Goal: Task Accomplishment & Management: Complete application form

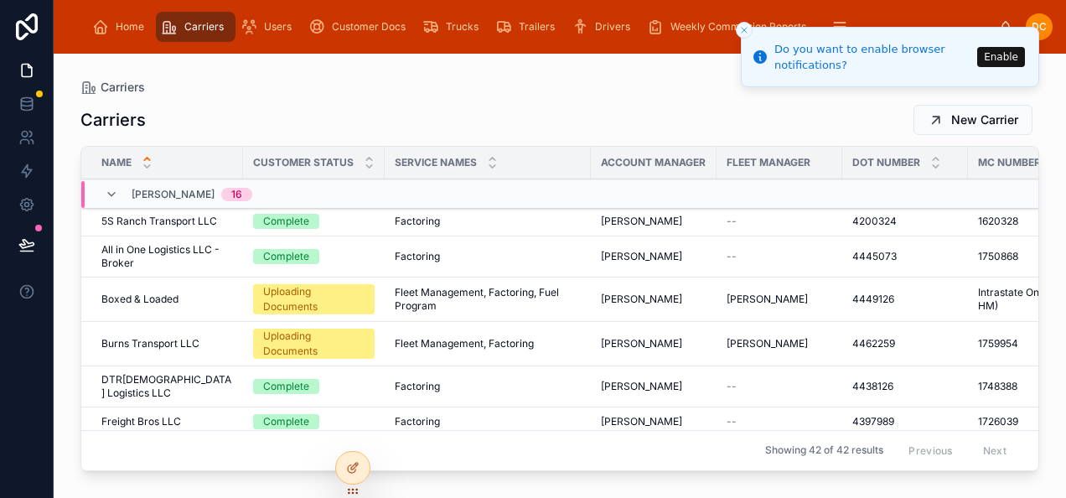
click at [742, 29] on icon "Close toast" at bounding box center [744, 30] width 10 height 10
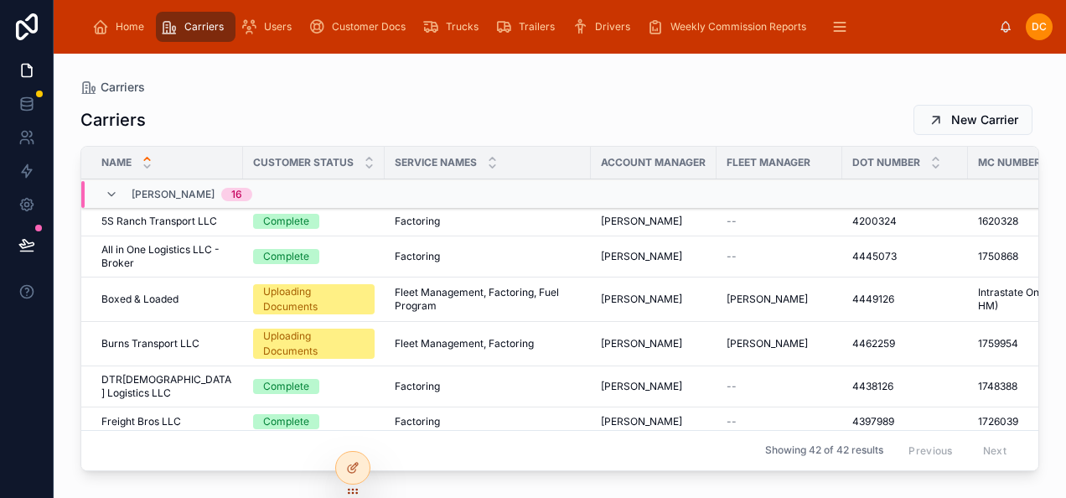
click at [198, 28] on span "Carriers" at bounding box center [203, 26] width 39 height 13
click at [364, 168] on icon at bounding box center [369, 166] width 11 height 11
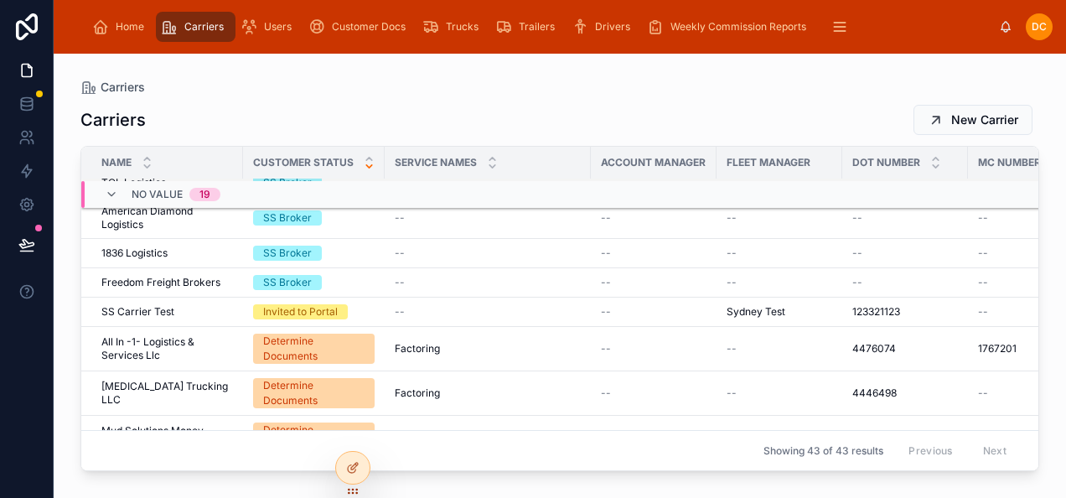
scroll to position [1115, 0]
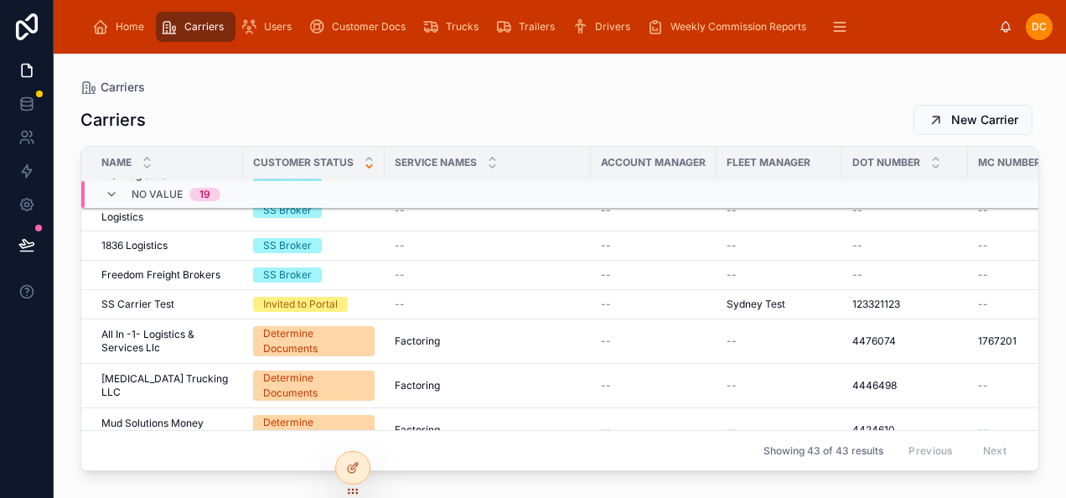
click at [638, 334] on div "--" at bounding box center [654, 340] width 106 height 13
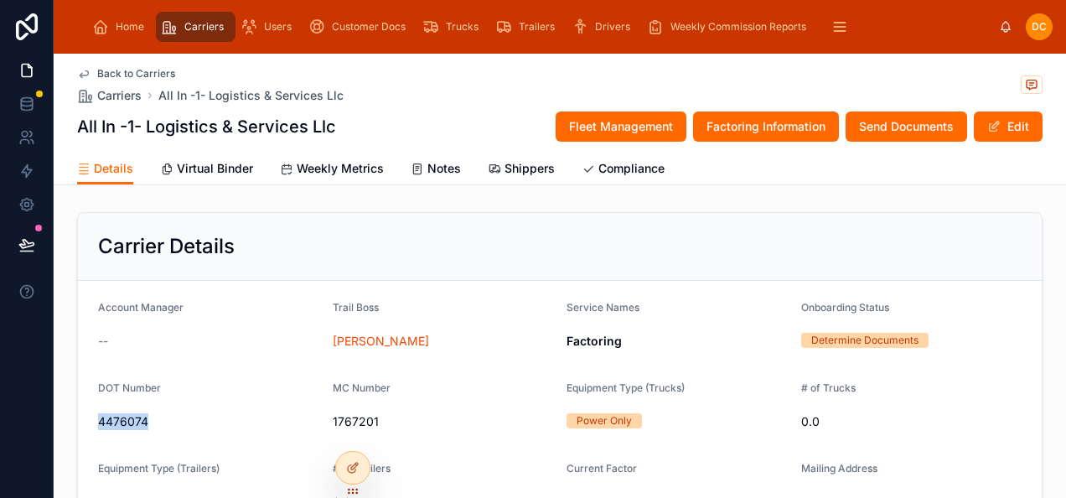
drag, startPoint x: 154, startPoint y: 414, endPoint x: 76, endPoint y: 417, distance: 78.0
click at [78, 417] on form "Account Manager -- Trail Boss [PERSON_NAME] Service Names Factoring Onboarding …" at bounding box center [560, 448] width 964 height 335
drag, startPoint x: 76, startPoint y: 417, endPoint x: 112, endPoint y: 419, distance: 36.1
copy span "4476074"
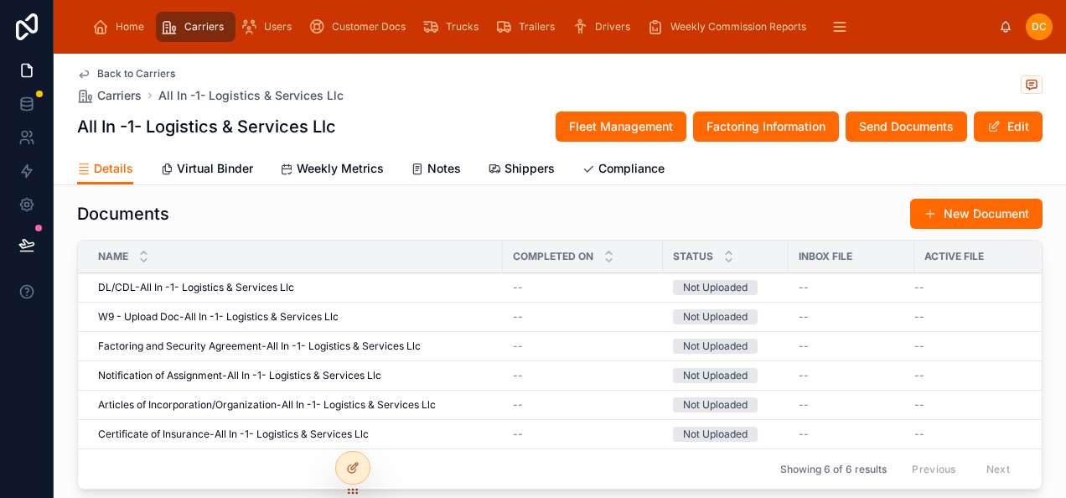
scroll to position [1592, 0]
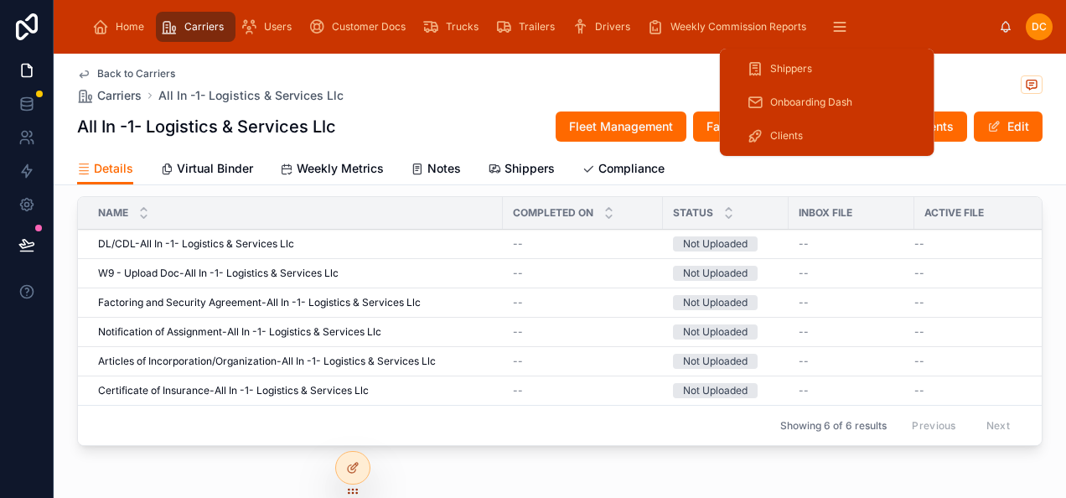
click at [835, 98] on span "Onboarding Dash" at bounding box center [811, 102] width 82 height 13
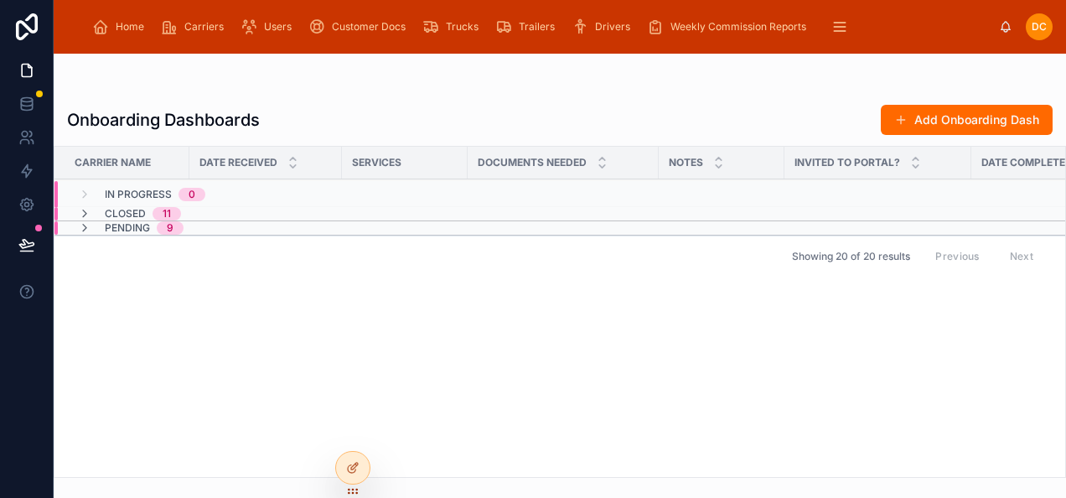
click at [954, 121] on button "Add Onboarding Dash" at bounding box center [967, 120] width 172 height 30
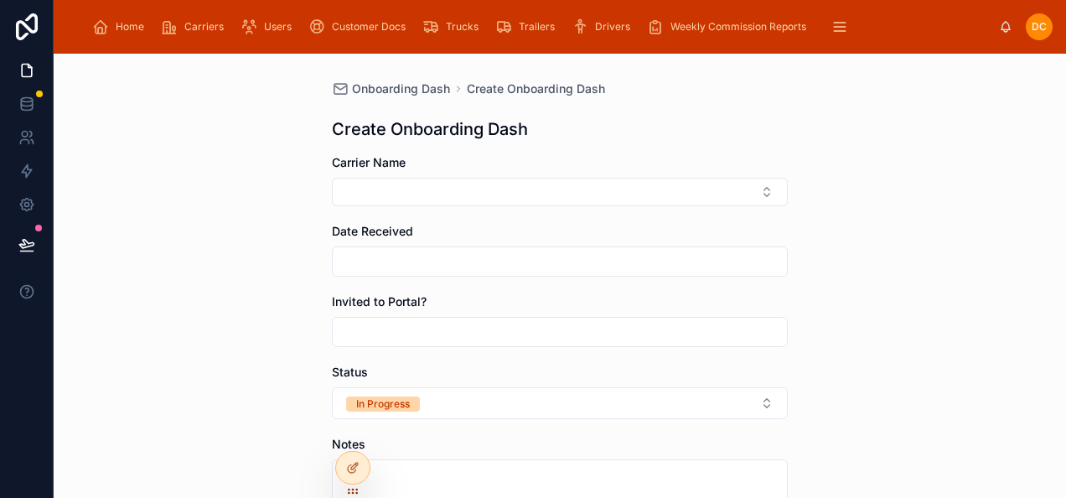
click at [450, 185] on button "Select Button" at bounding box center [560, 192] width 456 height 28
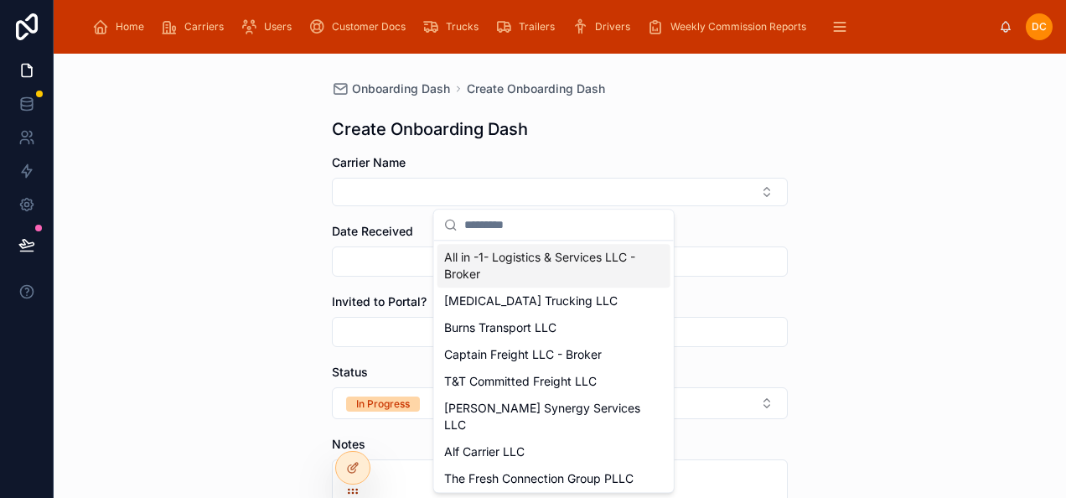
click at [572, 266] on span "All in -1- Logistics & Services LLC - Broker" at bounding box center [543, 266] width 199 height 34
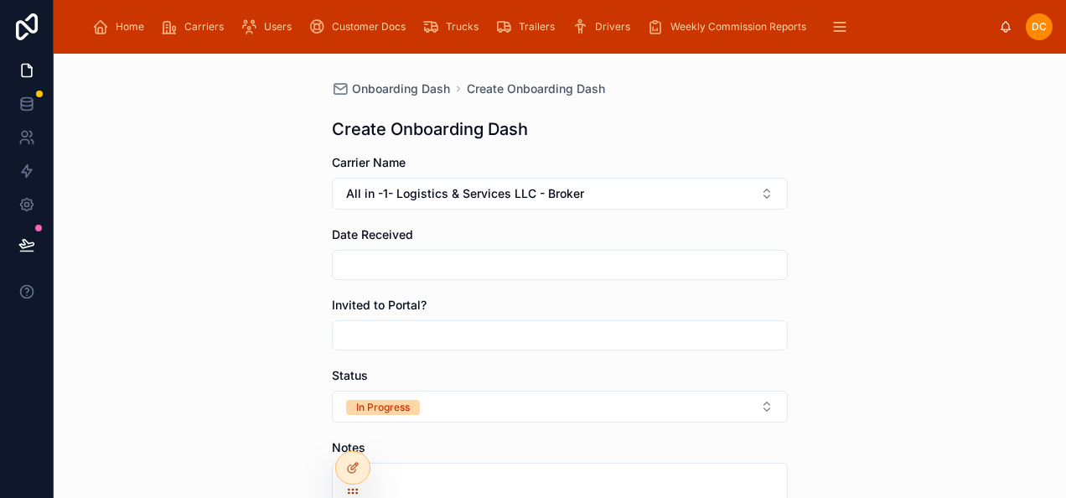
click at [510, 256] on input "text" at bounding box center [560, 264] width 454 height 23
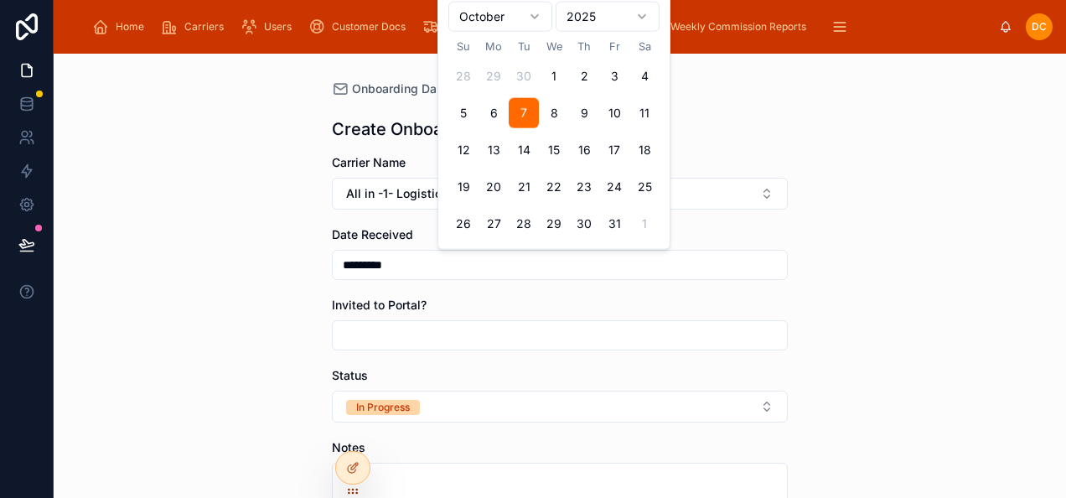
type input "*********"
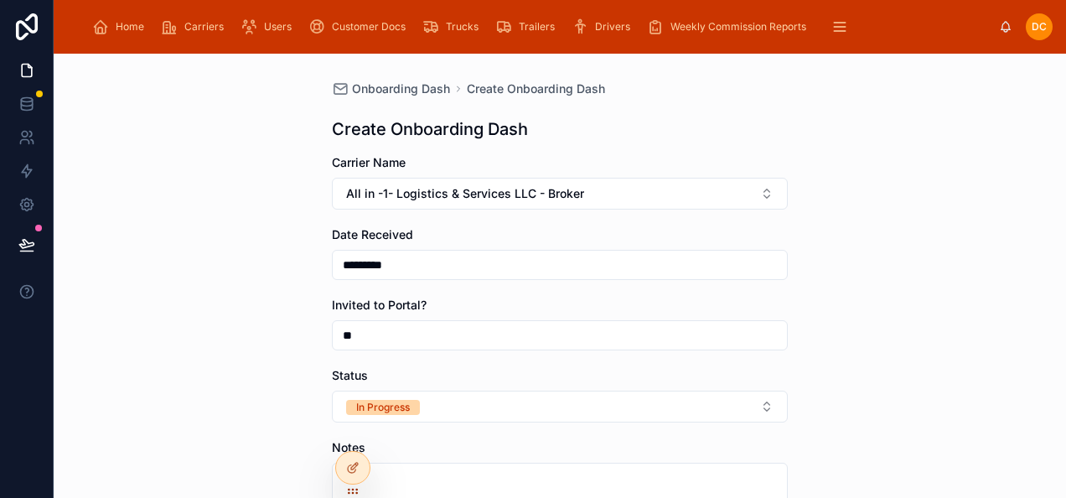
type input "*"
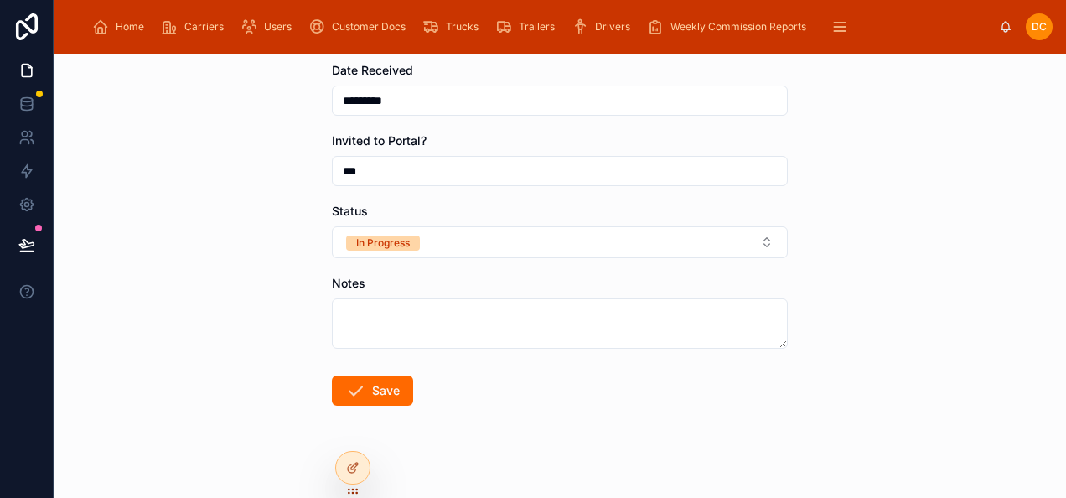
scroll to position [168, 0]
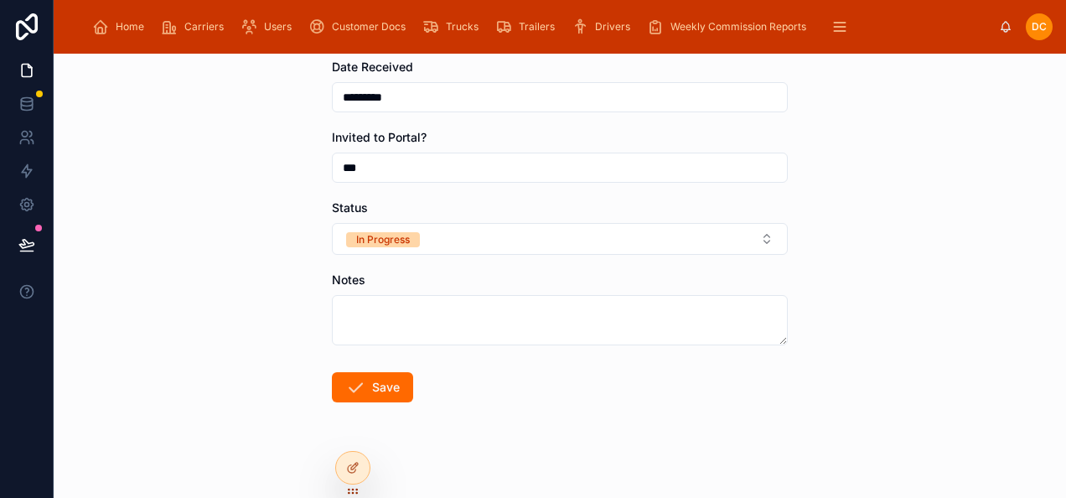
type input "***"
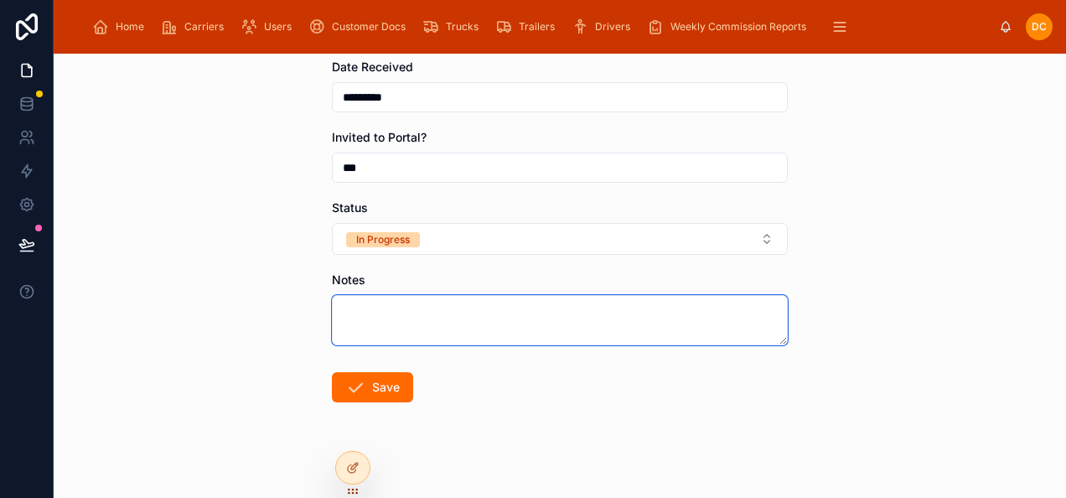
click at [465, 302] on textarea at bounding box center [560, 320] width 456 height 50
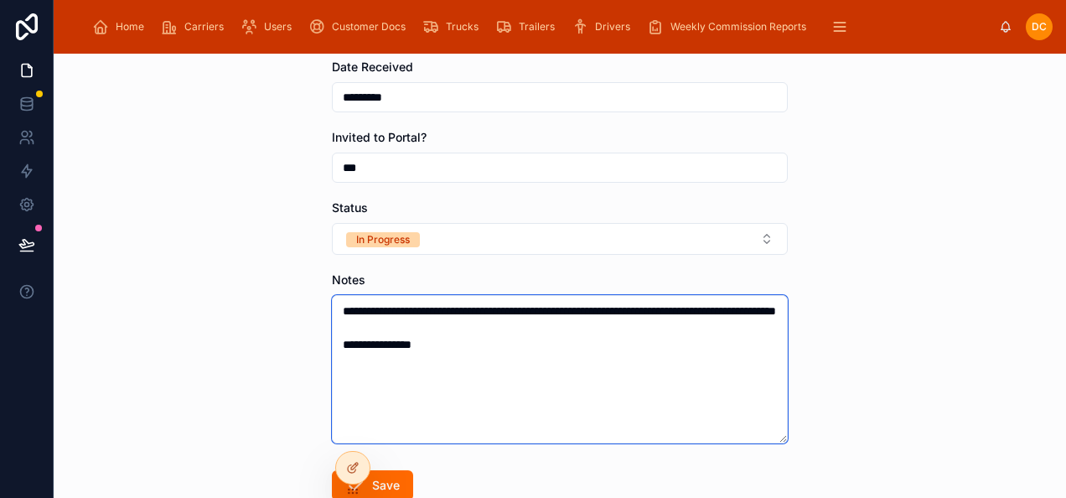
type textarea "**********"
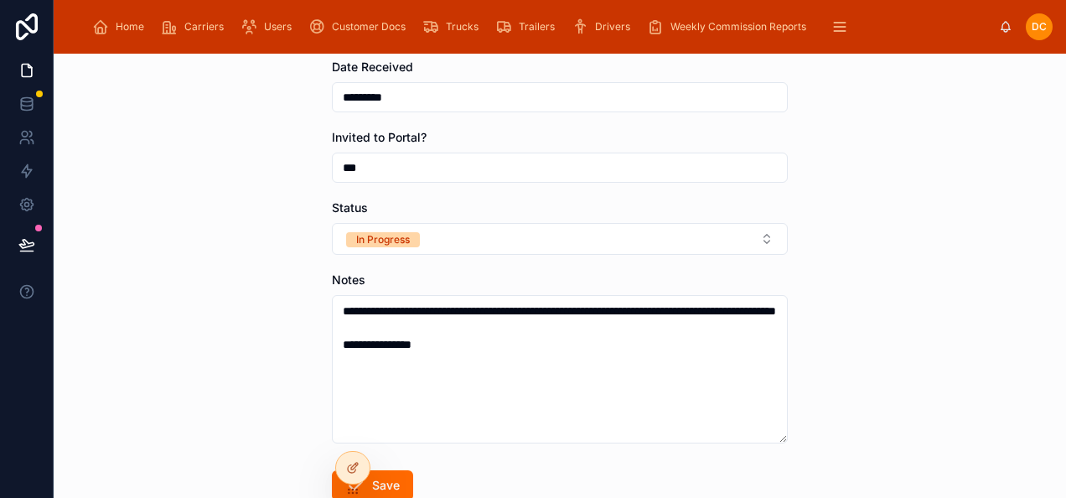
click at [401, 474] on button "Save" at bounding box center [372, 485] width 81 height 30
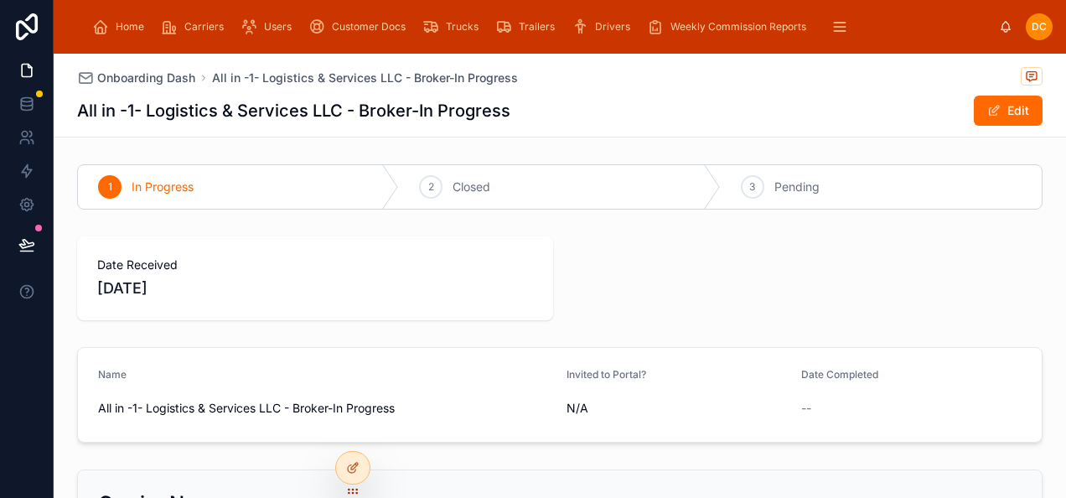
click at [203, 32] on span "Carriers" at bounding box center [203, 26] width 39 height 13
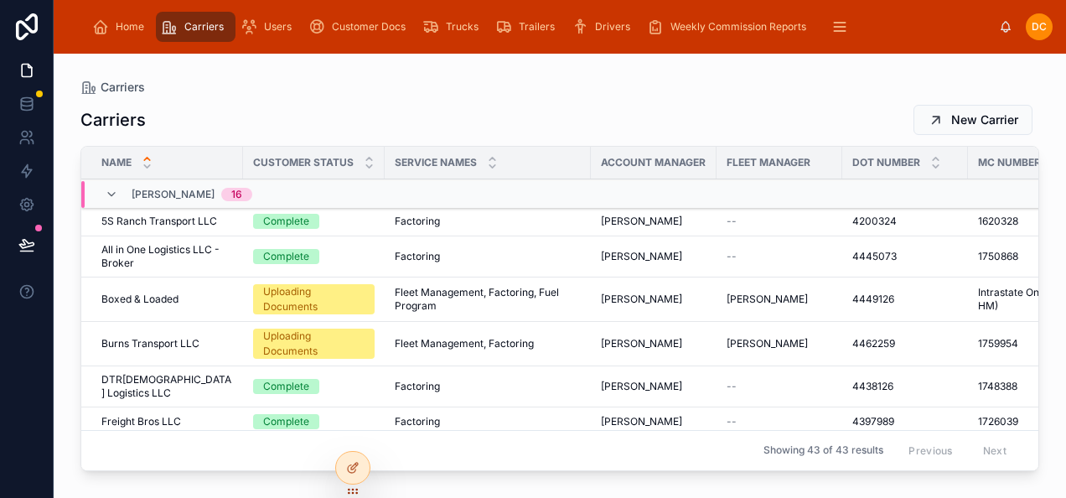
click at [364, 166] on icon at bounding box center [369, 166] width 11 height 11
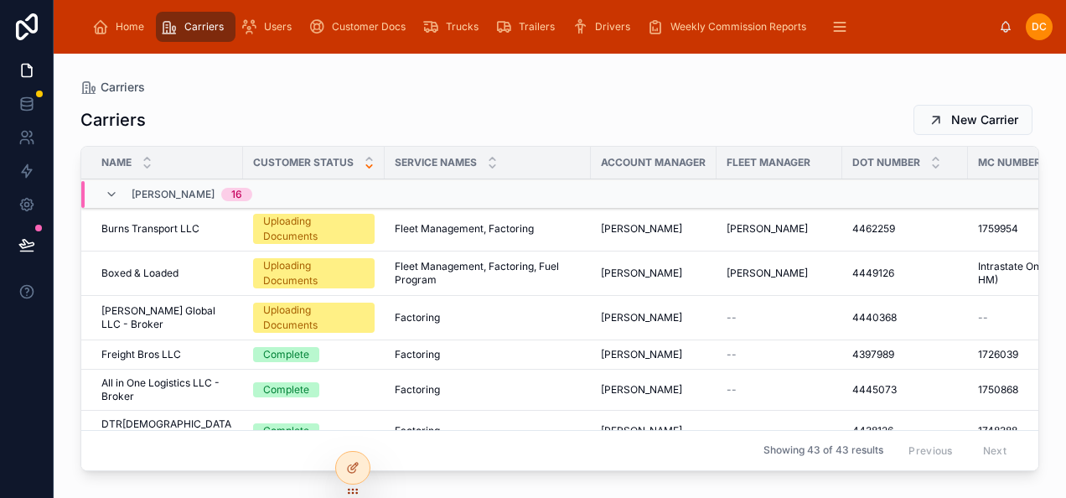
click at [353, 22] on span "Customer Docs" at bounding box center [369, 26] width 74 height 13
